Goal: Information Seeking & Learning: Learn about a topic

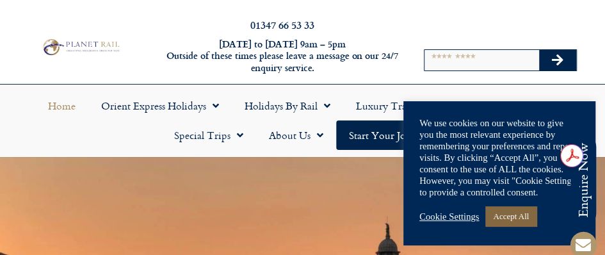
click at [511, 220] on link "Accept All" at bounding box center [510, 216] width 51 height 20
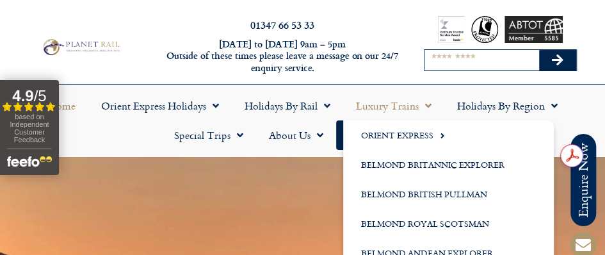
click at [453, 60] on input "Search" at bounding box center [482, 60] width 115 height 20
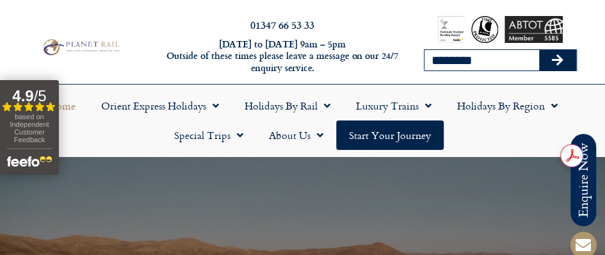
type input "********"
click at [559, 58] on icon "Search" at bounding box center [558, 60] width 12 height 13
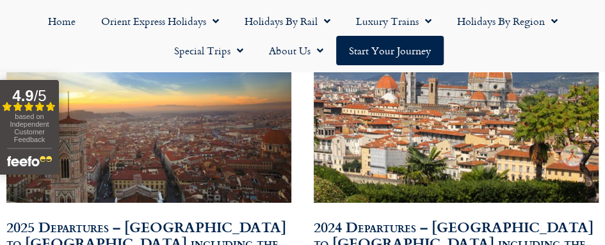
scroll to position [640, 0]
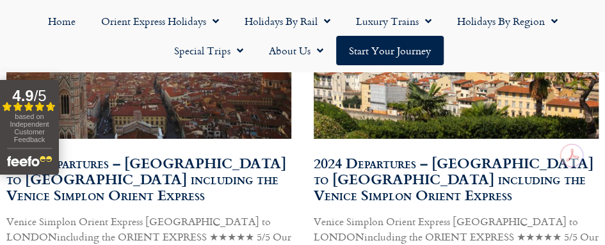
click at [150, 167] on link "2025 Departures – [GEOGRAPHIC_DATA] to [GEOGRAPHIC_DATA] including the Venice S…" at bounding box center [146, 178] width 280 height 53
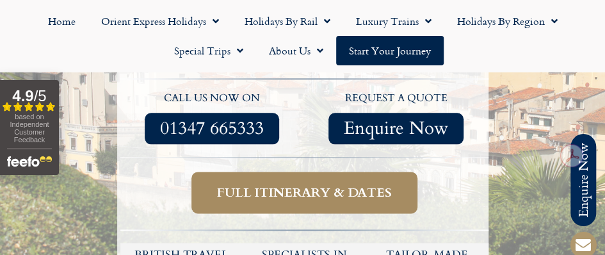
scroll to position [576, 0]
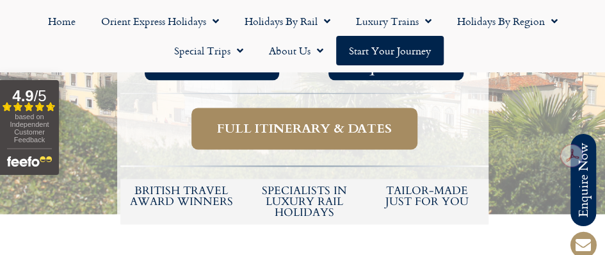
click at [334, 120] on span "Full itinerary & dates" at bounding box center [304, 128] width 175 height 16
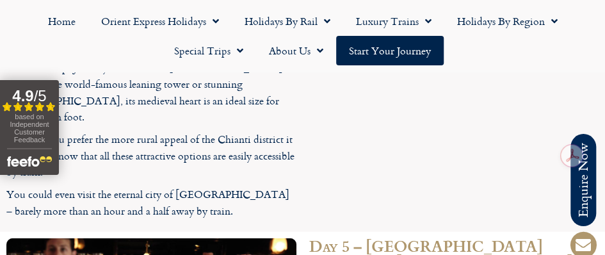
scroll to position [3181, 0]
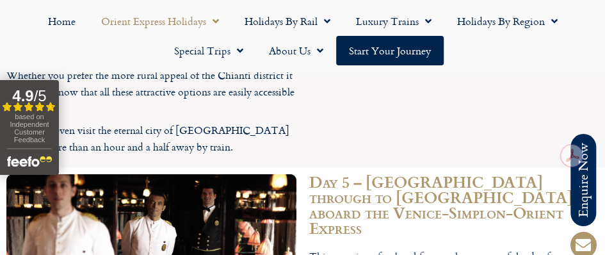
scroll to position [576, 0]
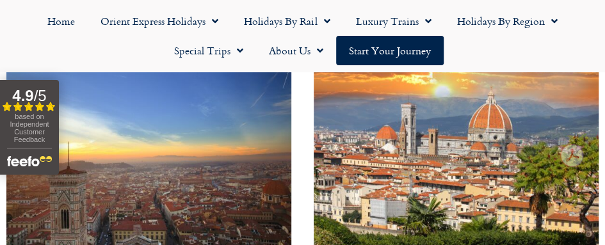
scroll to position [654, 0]
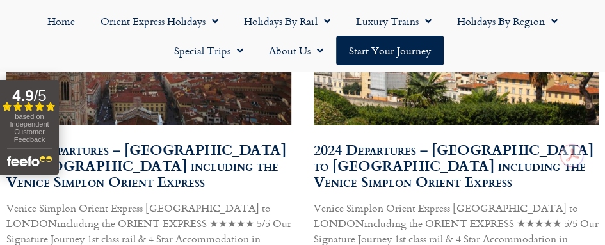
click at [46, 81] on button "4.9 / 5 Filled star Filled star Filled star Filled star Partial star based on I…" at bounding box center [29, 127] width 59 height 95
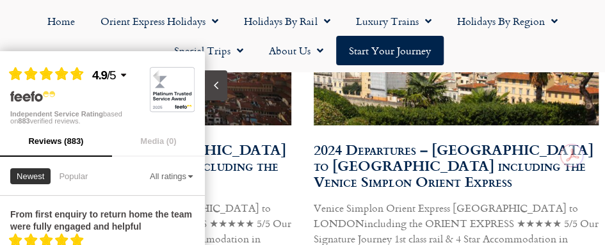
click at [200, 61] on div "Filled star Filled star Filled star Filled star Partial star 4.9 / 5 Independen…" at bounding box center [102, 88] width 205 height 75
click at [215, 86] on icon "Close slideout" at bounding box center [214, 85] width 12 height 12
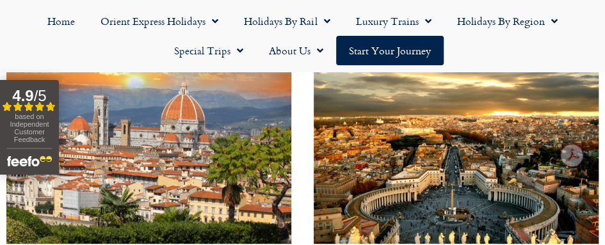
scroll to position [1358, 0]
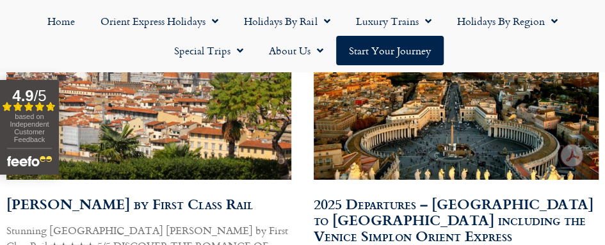
click at [131, 193] on link "Florence by First Class Rail" at bounding box center [129, 203] width 247 height 21
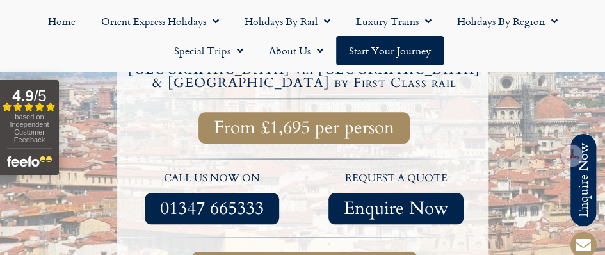
scroll to position [512, 0]
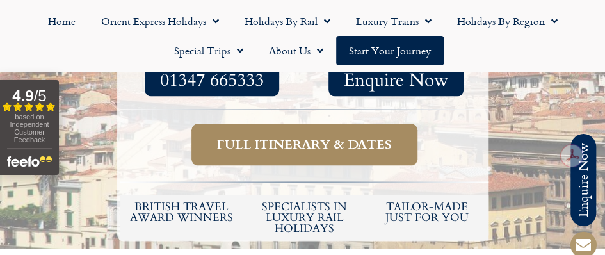
click at [306, 136] on span "Full itinerary & dates" at bounding box center [304, 144] width 175 height 16
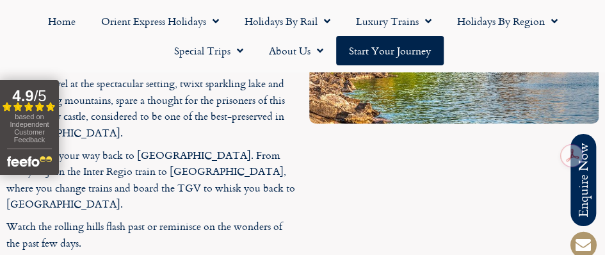
scroll to position [3202, 0]
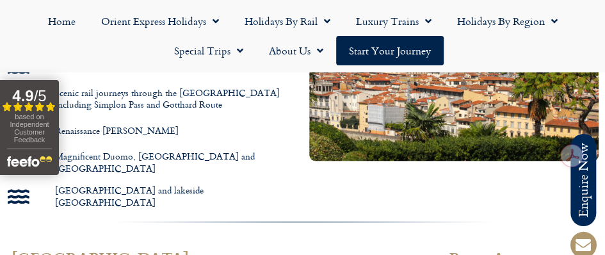
scroll to position [897, 0]
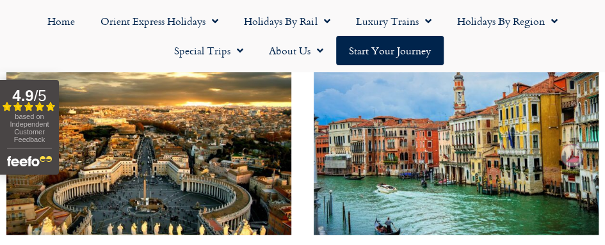
scroll to position [2127, 0]
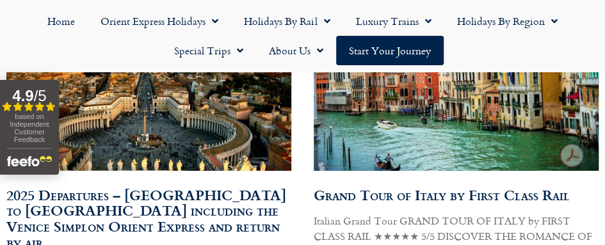
click at [411, 184] on link "Grand Tour of Italy by First Class Rail" at bounding box center [442, 194] width 256 height 21
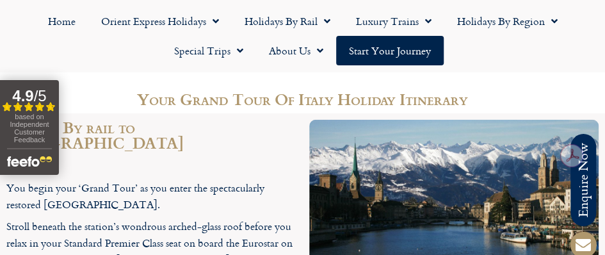
scroll to position [1473, 0]
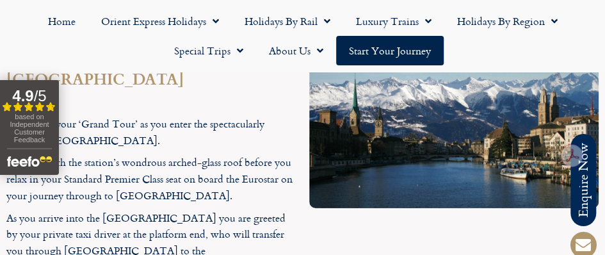
drag, startPoint x: 29, startPoint y: 131, endPoint x: 305, endPoint y: 140, distance: 275.5
click at [308, 137] on div at bounding box center [454, 239] width 303 height 381
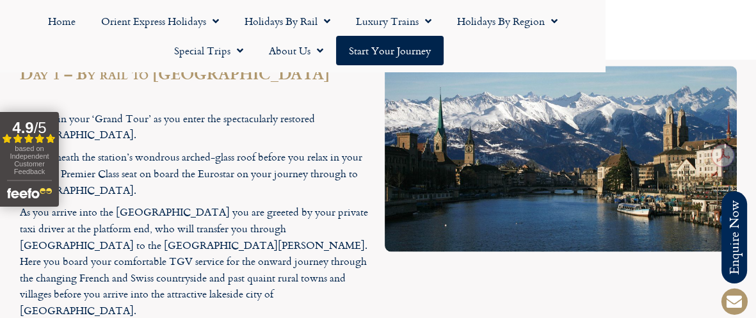
drag, startPoint x: 576, startPoint y: 3, endPoint x: 430, endPoint y: 229, distance: 268.6
click at [430, 229] on div at bounding box center [561, 226] width 365 height 333
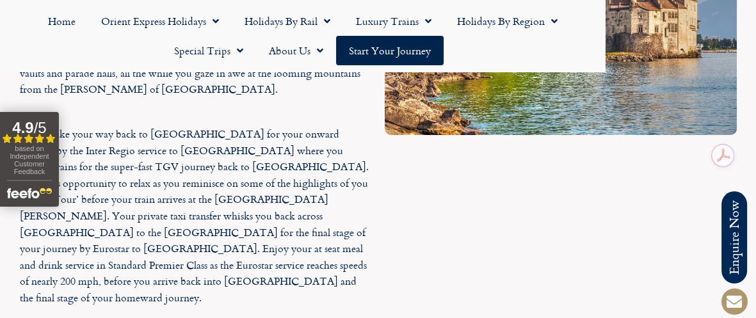
scroll to position [4675, 0]
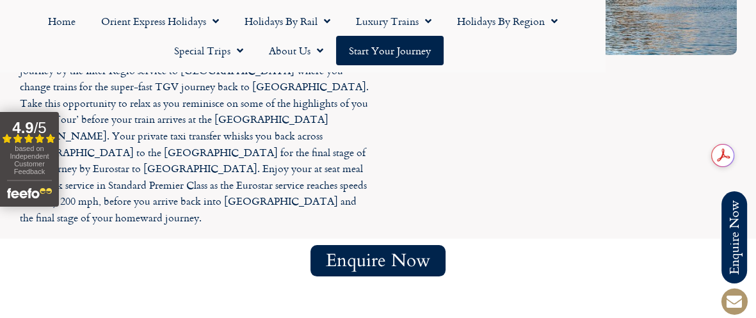
drag, startPoint x: 532, startPoint y: 236, endPoint x: 621, endPoint y: 236, distance: 89.7
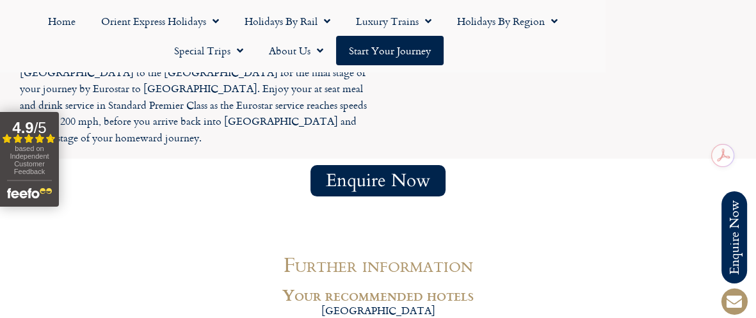
scroll to position [4515, 0]
